Goal: Task Accomplishment & Management: Use online tool/utility

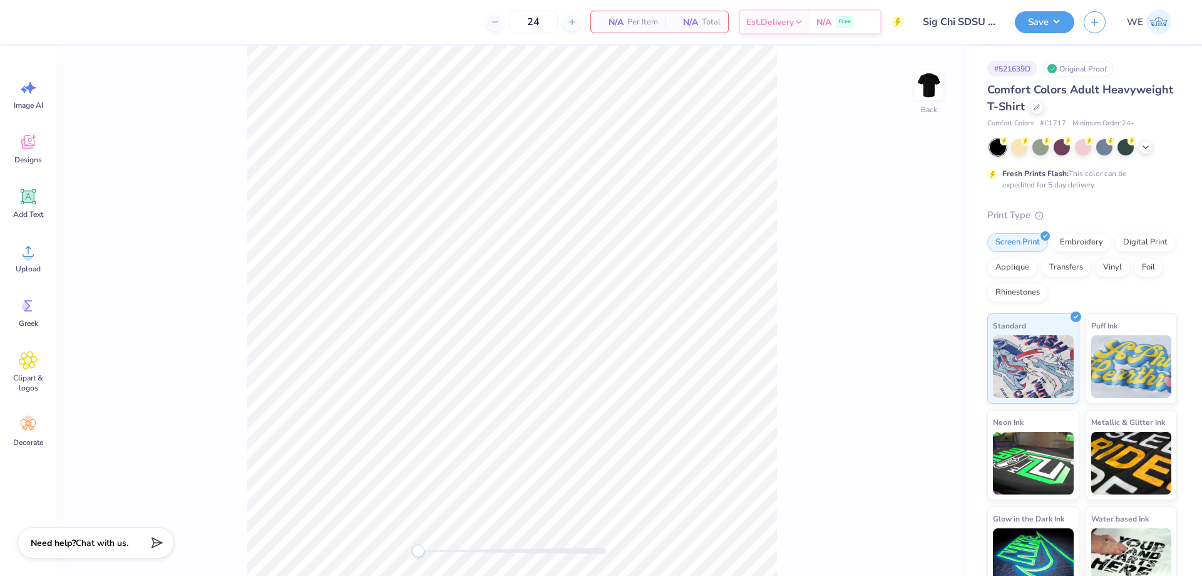
click at [157, 326] on div "Back" at bounding box center [511, 311] width 911 height 530
click at [23, 254] on icon at bounding box center [28, 251] width 19 height 19
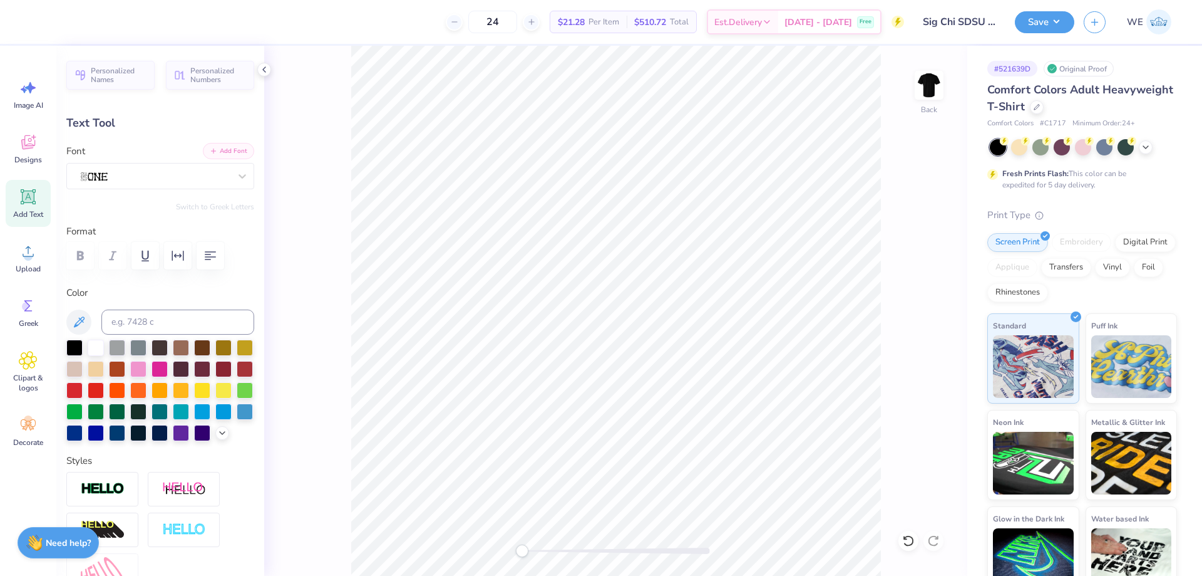
click at [213, 152] on button "Add Font" at bounding box center [228, 151] width 51 height 16
type input "14.17"
type input "2.42"
type input "11.17"
click at [258, 72] on div at bounding box center [264, 70] width 14 height 14
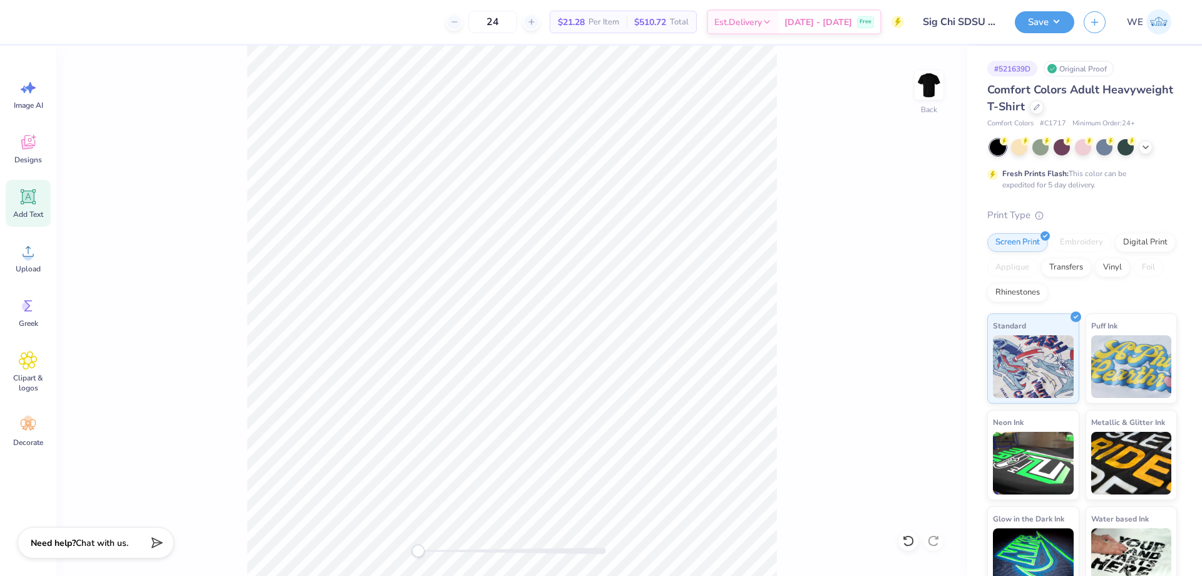
click at [258, 71] on div "Back" at bounding box center [511, 311] width 911 height 530
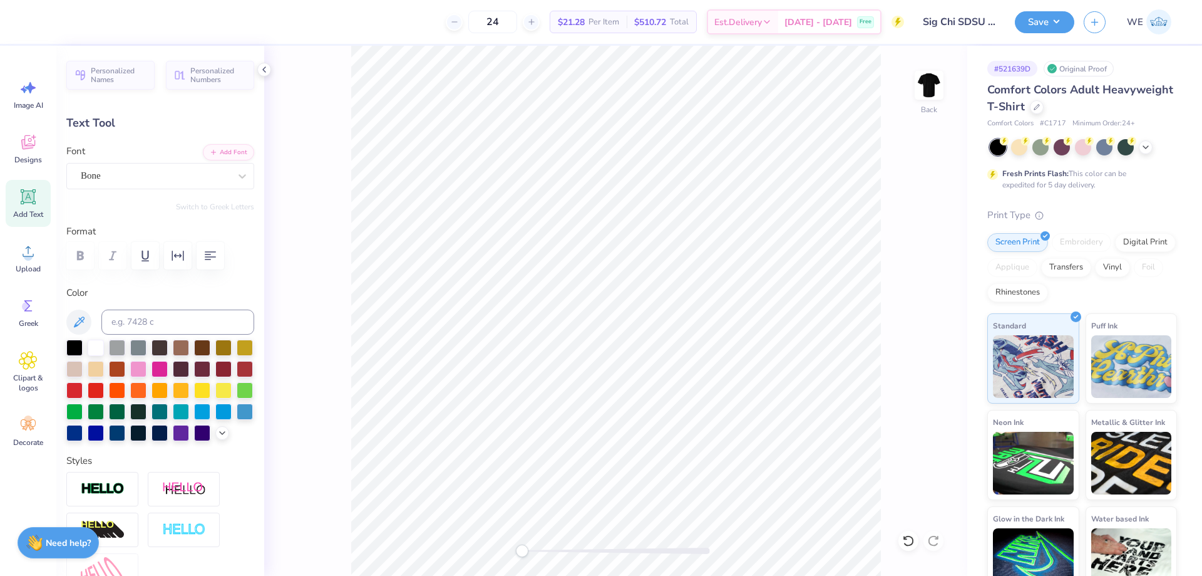
type input "9.22"
type input "1.57"
type input "12.01"
click at [33, 153] on div "Designs" at bounding box center [28, 148] width 45 height 47
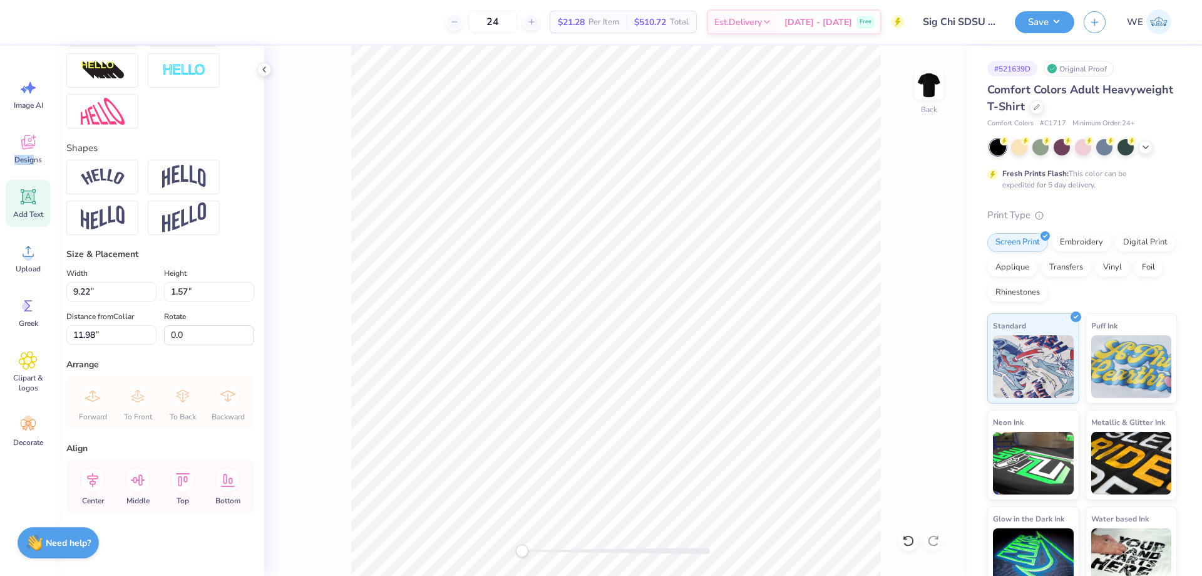
scroll to position [480, 0]
drag, startPoint x: 98, startPoint y: 294, endPoint x: 10, endPoint y: 294, distance: 88.3
click at [10, 294] on div "24 $21.28 Per Item $510.72 Total Est. Delivery [DATE] - [DATE] Free Design Titl…" at bounding box center [601, 288] width 1202 height 576
type input "8.00"
type input "1.37"
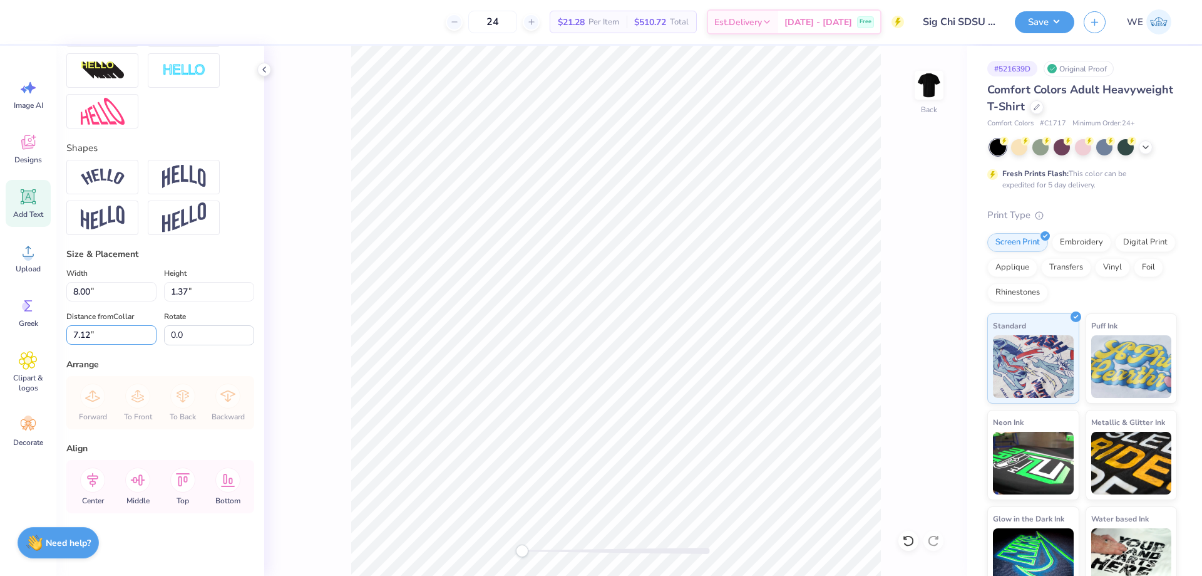
drag, startPoint x: 118, startPoint y: 336, endPoint x: 4, endPoint y: 333, distance: 114.6
click at [4, 333] on div "24 $21.28 Per Item $510.72 Total Est. Delivery [DATE] - [DATE] Free Design Titl…" at bounding box center [601, 288] width 1202 height 576
type input "3.00"
click at [100, 476] on icon at bounding box center [92, 479] width 25 height 25
click at [98, 483] on icon at bounding box center [92, 479] width 25 height 25
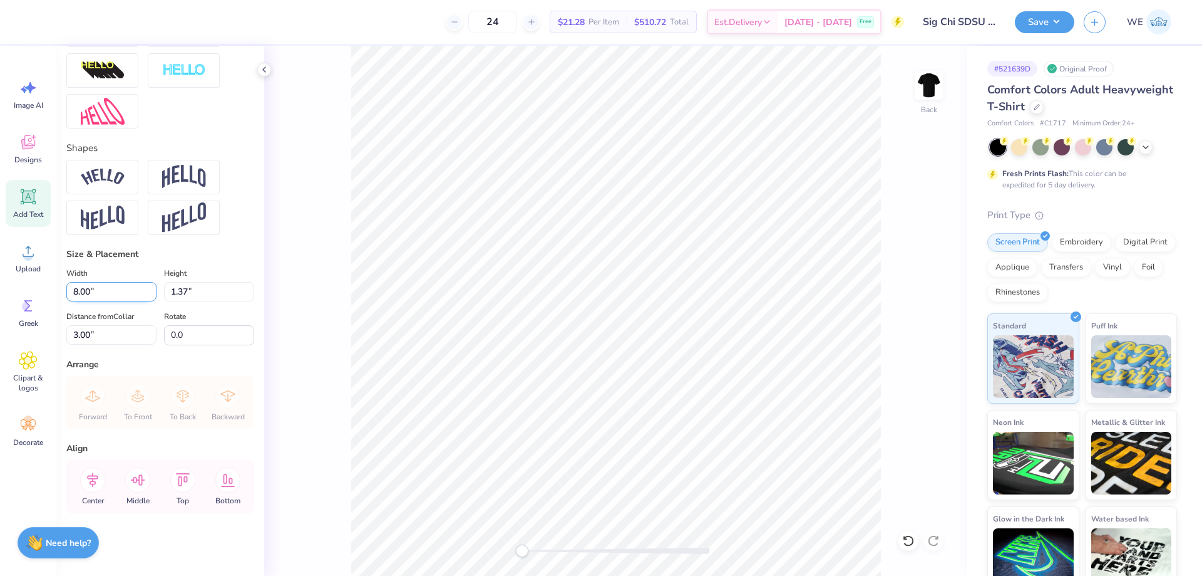
click at [111, 292] on input "8.00" at bounding box center [111, 291] width 90 height 19
type input "3.50"
type input "0.60"
type input "3.38"
click at [95, 481] on icon at bounding box center [92, 479] width 11 height 14
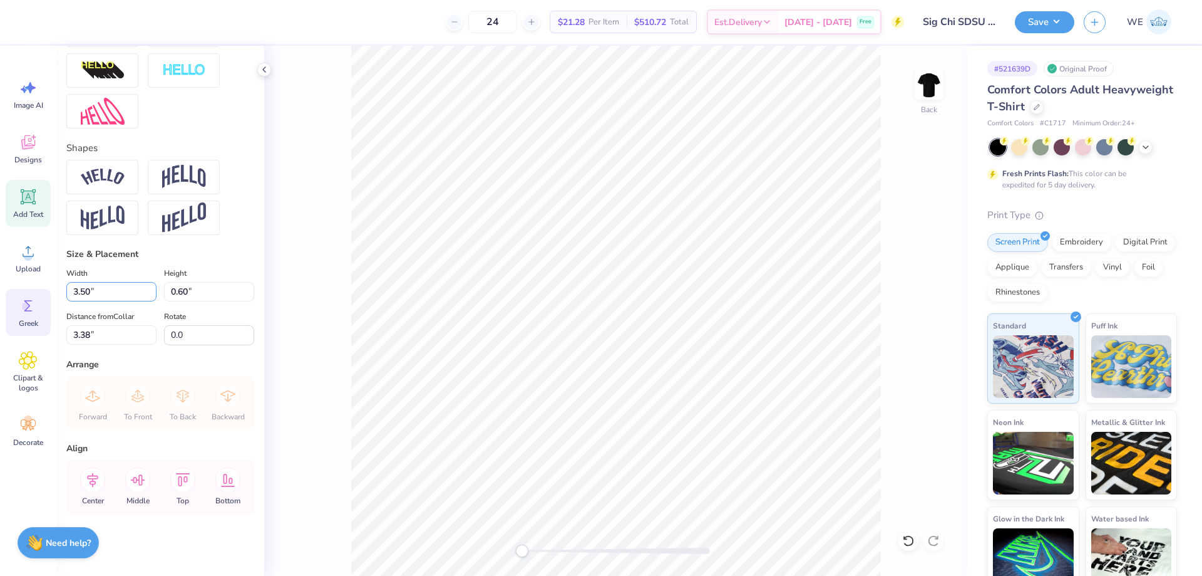
drag, startPoint x: 101, startPoint y: 291, endPoint x: 34, endPoint y: 294, distance: 66.5
click at [34, 294] on div "24 $21.28 Per Item $510.72 Total Est. Delivery [DATE] - [DATE] Free Design Titl…" at bounding box center [601, 288] width 1202 height 576
type input "4.00"
type input "0.68"
type input "3.31"
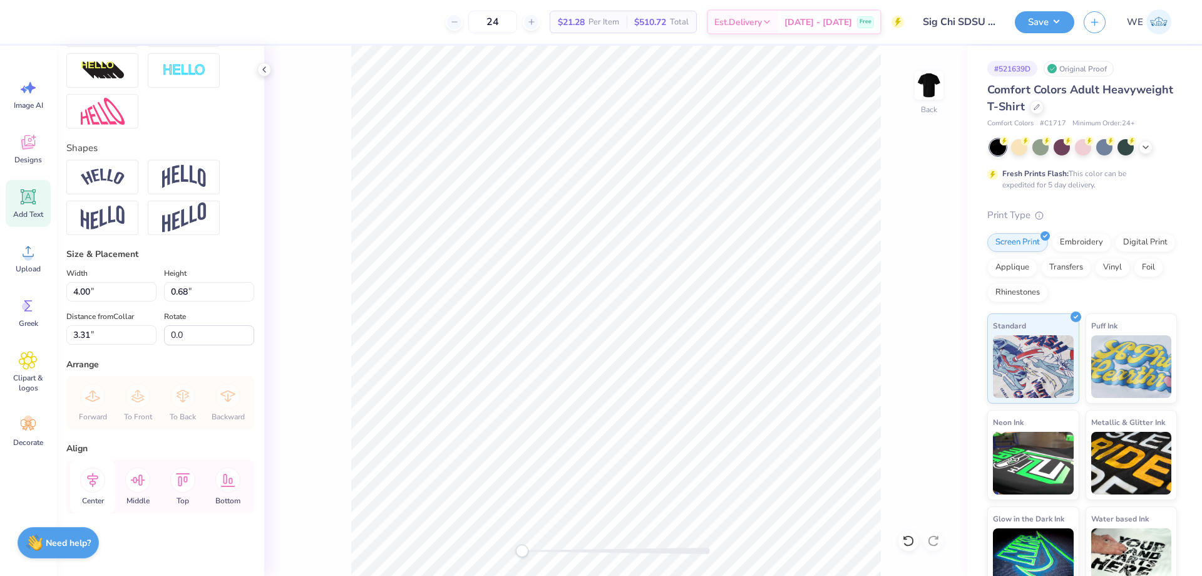
click at [91, 487] on icon at bounding box center [92, 479] width 25 height 25
click at [48, 291] on div "24 $21.28 Per Item $510.72 Total Est. Delivery [DATE] - [DATE] Free Design Titl…" at bounding box center [601, 288] width 1202 height 576
type input "6.00"
type input "1.03"
drag, startPoint x: 106, startPoint y: 334, endPoint x: 63, endPoint y: 334, distance: 42.6
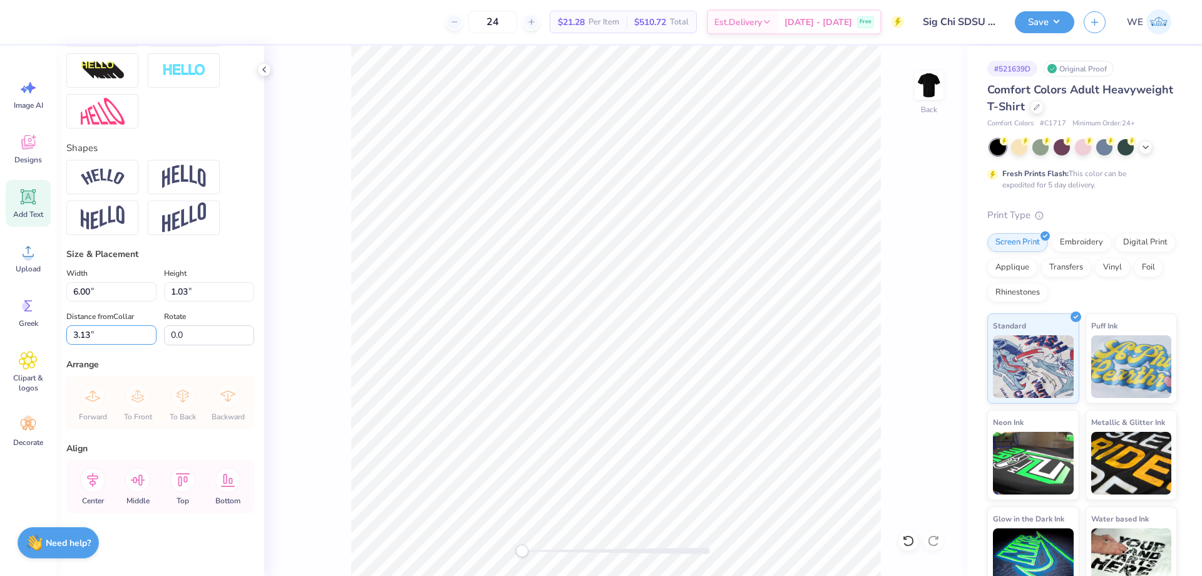
click at [63, 334] on div "Personalized Names Personalized Numbers Text Tool Add Font Font Bone Switch to …" at bounding box center [160, 311] width 208 height 530
type input "3"
click at [931, 88] on img at bounding box center [929, 85] width 50 height 50
click at [28, 261] on div "Upload" at bounding box center [28, 257] width 45 height 47
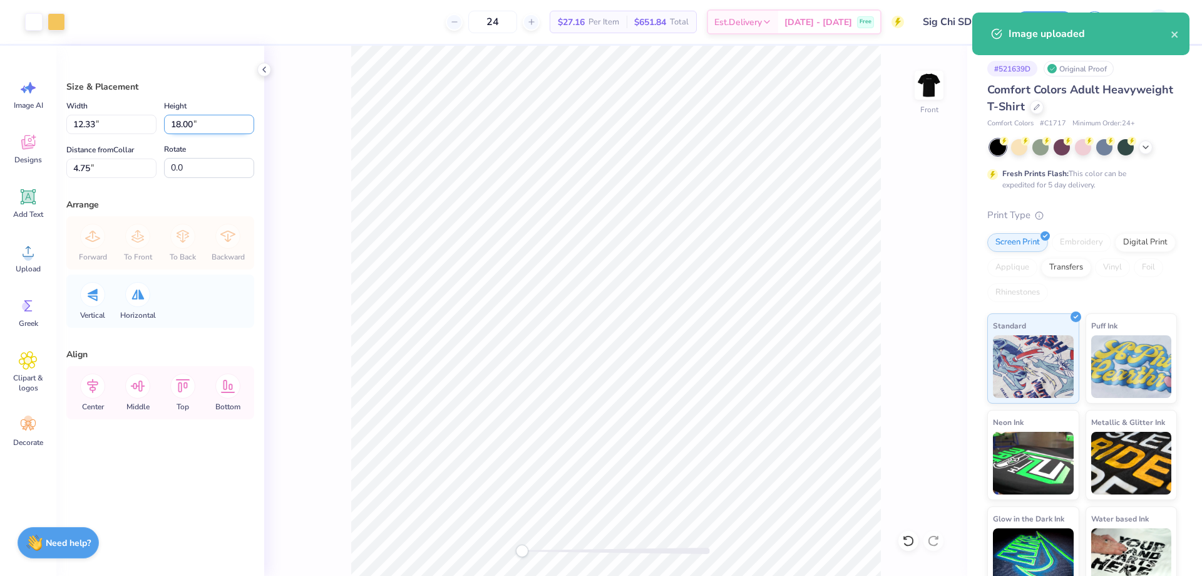
click at [186, 123] on input "18.00" at bounding box center [209, 124] width 90 height 19
type input "15"
type input "6.25"
type input "10.28"
type input "15.00"
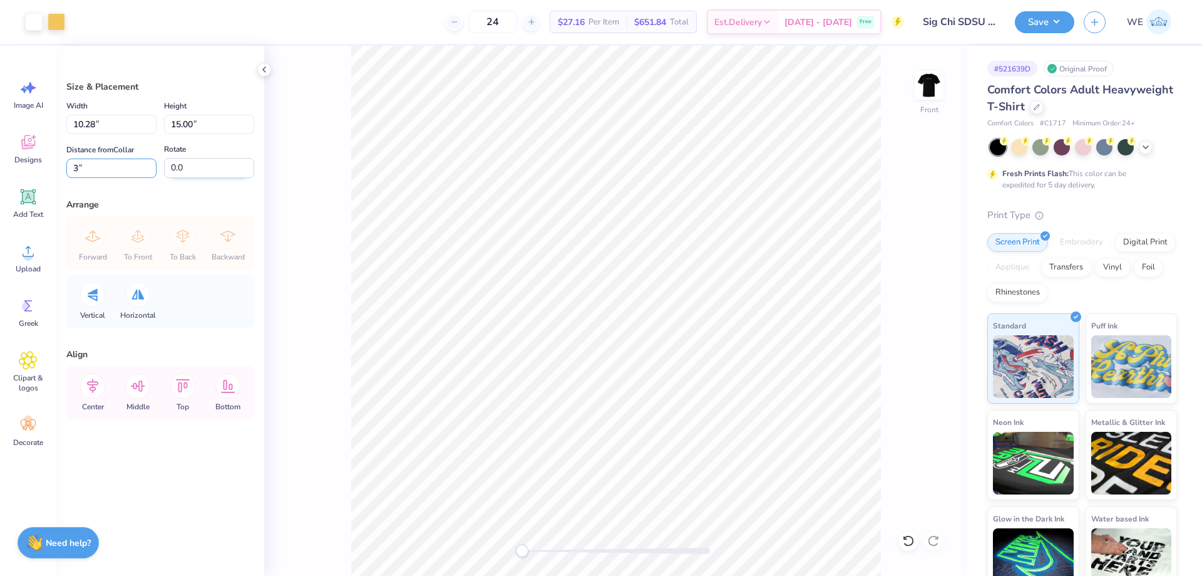
type input "3"
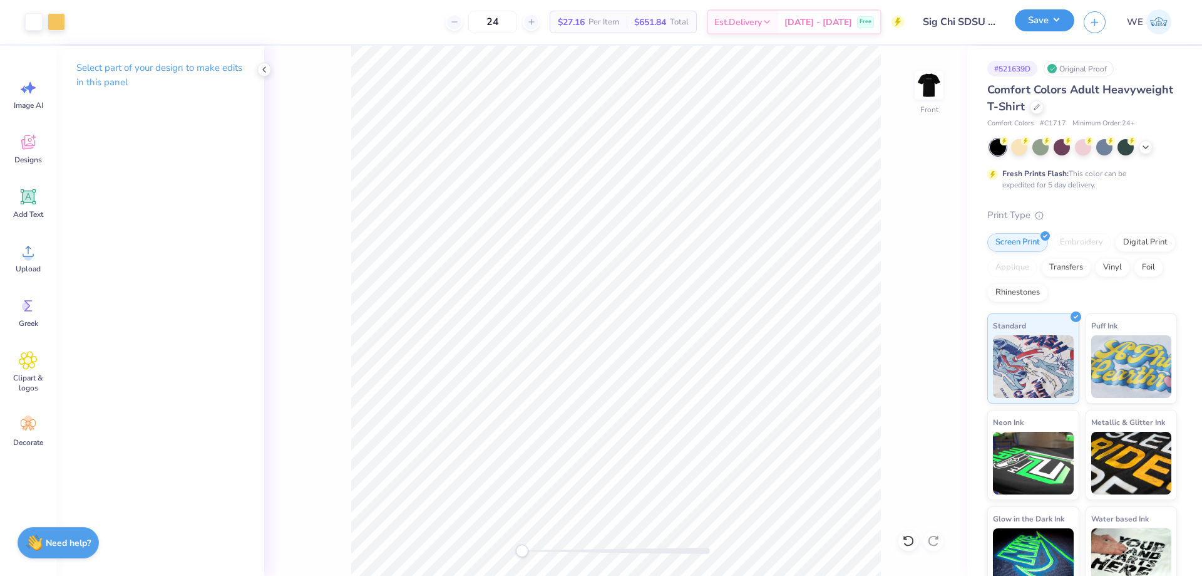
click at [1042, 18] on button "Save" at bounding box center [1044, 20] width 59 height 22
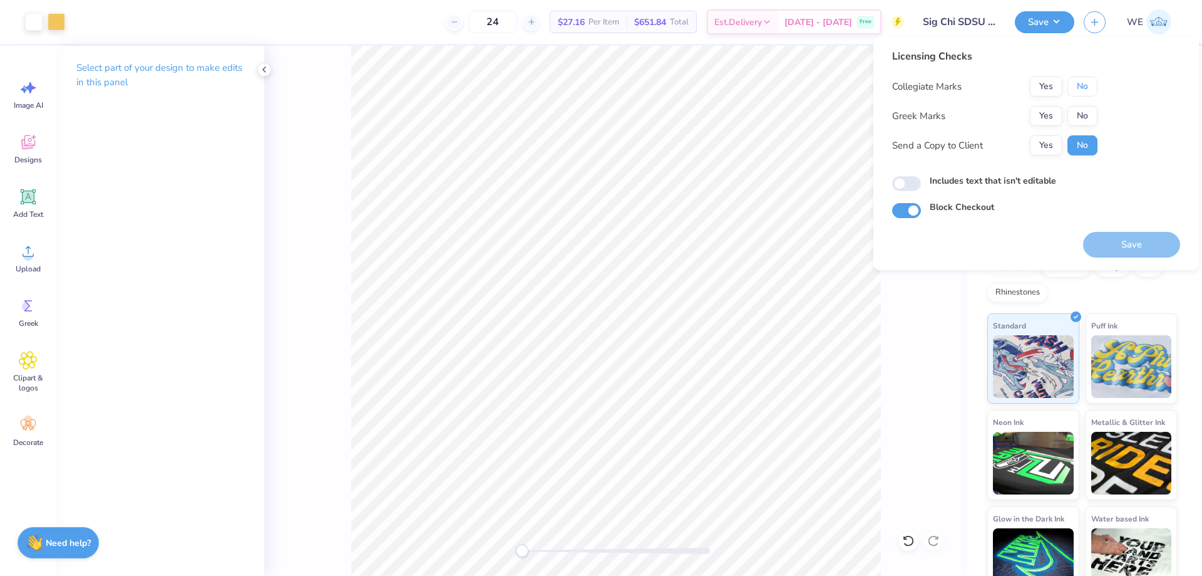
drag, startPoint x: 1085, startPoint y: 82, endPoint x: 1063, endPoint y: 100, distance: 28.1
click at [1085, 84] on button "No" at bounding box center [1083, 86] width 30 height 20
click at [1052, 111] on button "Yes" at bounding box center [1046, 116] width 33 height 20
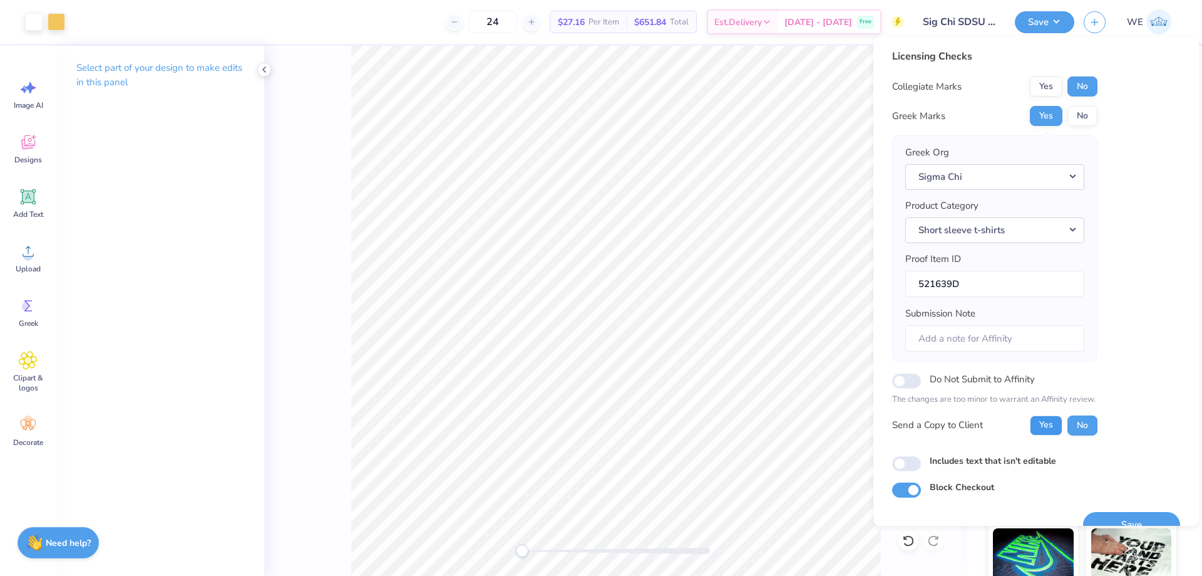
click at [1044, 426] on button "Yes" at bounding box center [1046, 425] width 33 height 20
click at [914, 463] on input "Includes text that isn't editable" at bounding box center [906, 463] width 29 height 15
checkbox input "true"
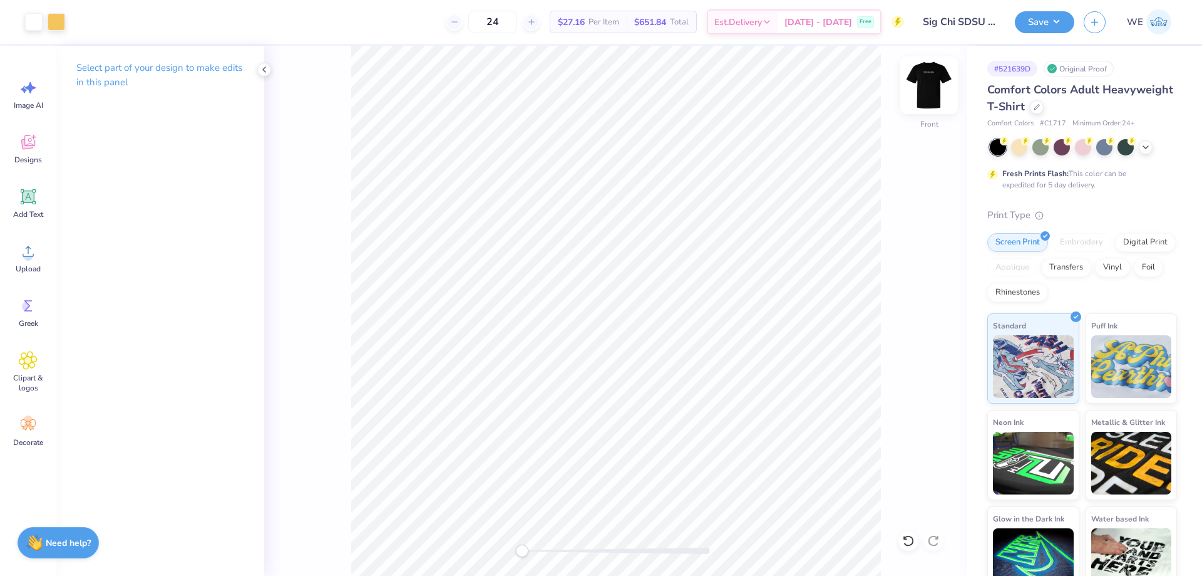
click at [941, 84] on img at bounding box center [929, 85] width 50 height 50
click at [915, 91] on div "Back" at bounding box center [615, 311] width 703 height 530
click at [928, 81] on img at bounding box center [929, 85] width 50 height 50
click at [1033, 23] on button "Save" at bounding box center [1044, 20] width 59 height 22
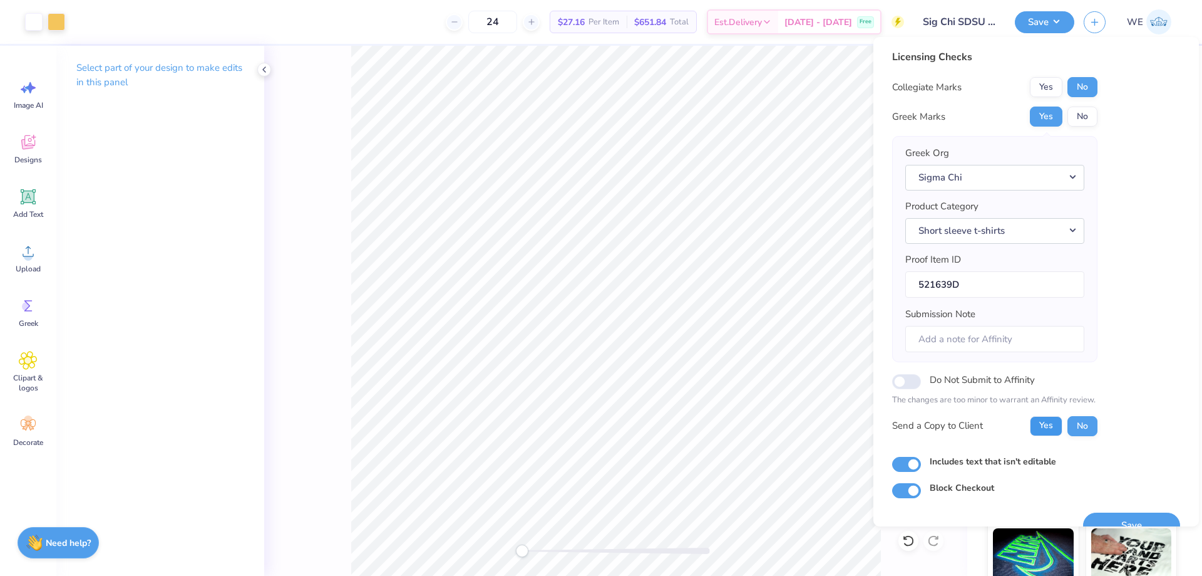
click at [1049, 423] on button "Yes" at bounding box center [1046, 426] width 33 height 20
click at [1095, 515] on button "Save" at bounding box center [1131, 525] width 97 height 26
